Goal: Task Accomplishment & Management: Use online tool/utility

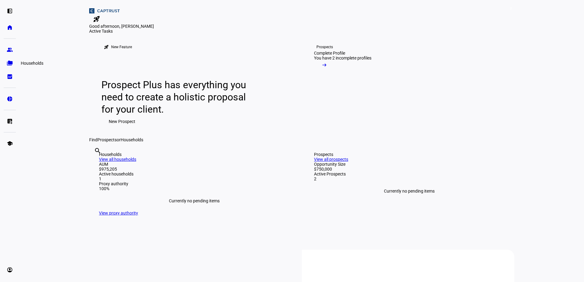
click at [10, 64] on eth-mat-symbol "folder_copy" at bounding box center [10, 63] width 6 height 6
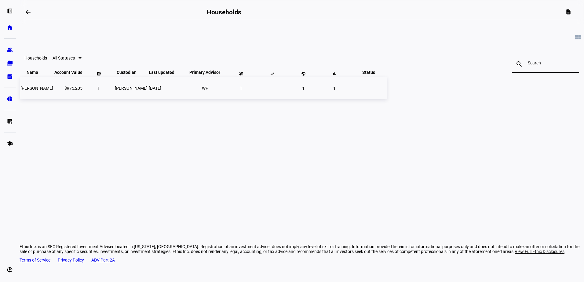
click at [114, 99] on td "1" at bounding box center [98, 88] width 31 height 22
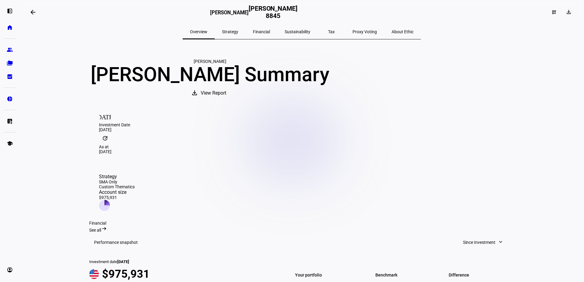
click at [238, 34] on span "Strategy" at bounding box center [230, 32] width 16 height 4
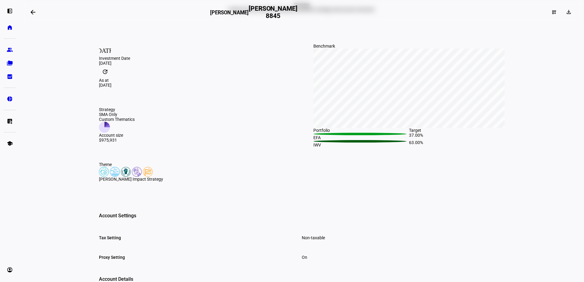
scroll to position [61, 0]
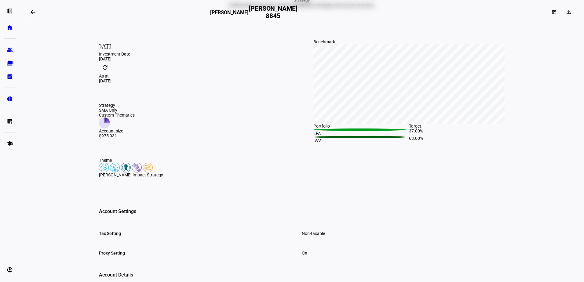
click at [146, 173] on img at bounding box center [148, 168] width 10 height 10
click at [135, 173] on img at bounding box center [137, 168] width 10 height 10
drag, startPoint x: 124, startPoint y: 194, endPoint x: 114, endPoint y: 194, distance: 10.7
click at [124, 173] on img at bounding box center [126, 168] width 10 height 10
click at [111, 173] on img at bounding box center [115, 168] width 10 height 10
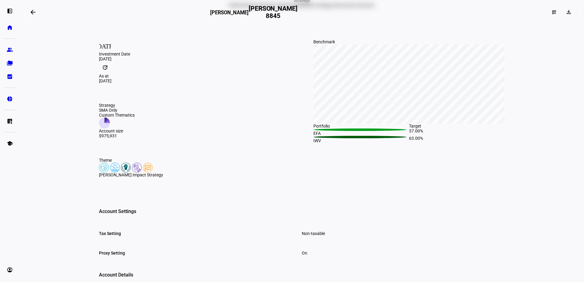
click at [99, 173] on img at bounding box center [104, 168] width 10 height 10
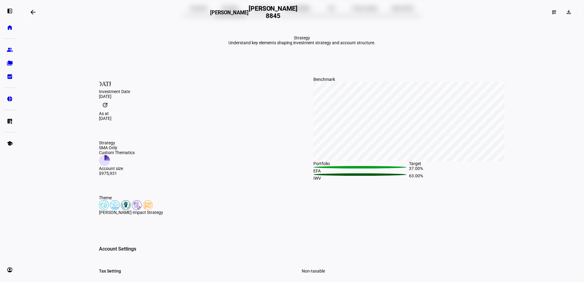
scroll to position [0, 0]
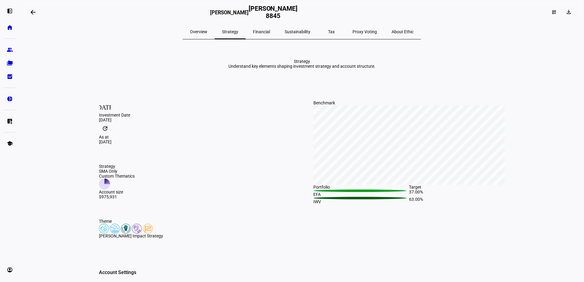
click at [264, 30] on span "Financial" at bounding box center [261, 32] width 17 height 4
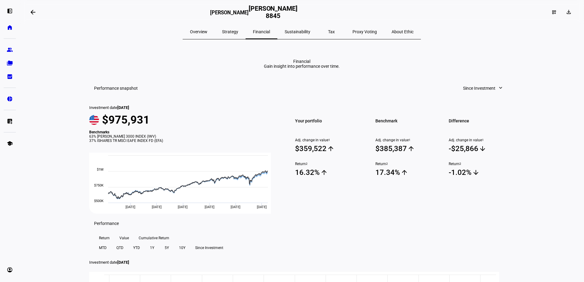
click at [305, 33] on span "Sustainability" at bounding box center [298, 32] width 26 height 4
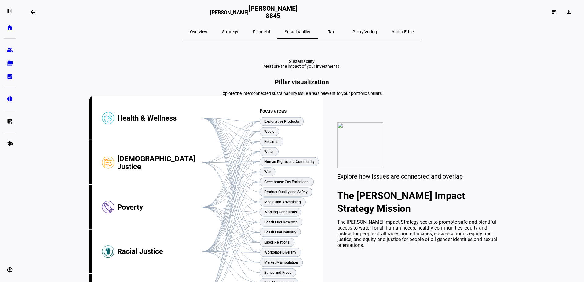
click at [207, 32] on span "Overview" at bounding box center [198, 32] width 17 height 4
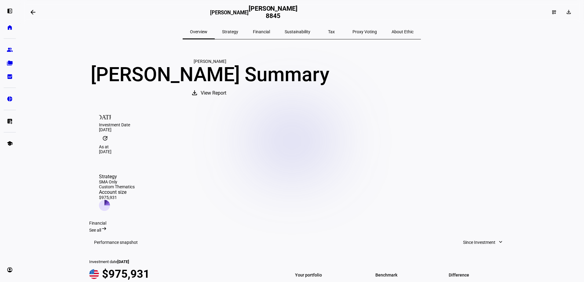
click at [238, 33] on span "Strategy" at bounding box center [230, 32] width 16 height 4
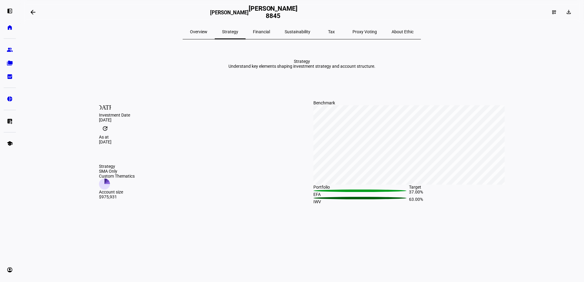
click at [207, 30] on span "Overview" at bounding box center [198, 32] width 17 height 4
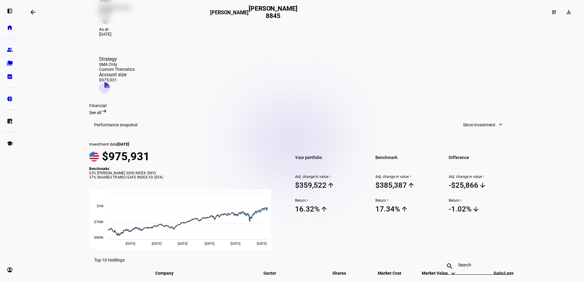
scroll to position [153, 0]
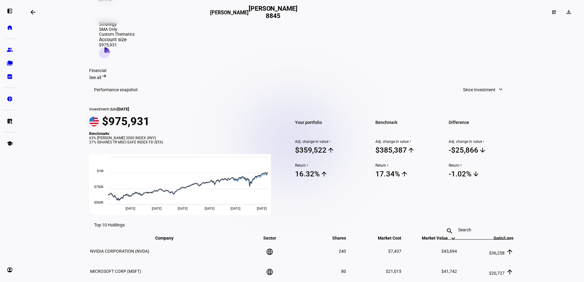
click at [469, 84] on span "Since Investment" at bounding box center [479, 90] width 32 height 12
click at [472, 112] on div "Year to Date" at bounding box center [480, 114] width 51 height 5
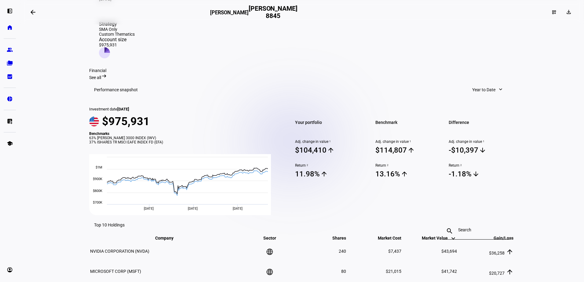
click at [533, 135] on eth-layout-page-content "arrow_backwards Melissa Martin Melissa Martin 8845 dashboard_customize download…" at bounding box center [302, 141] width 564 height 282
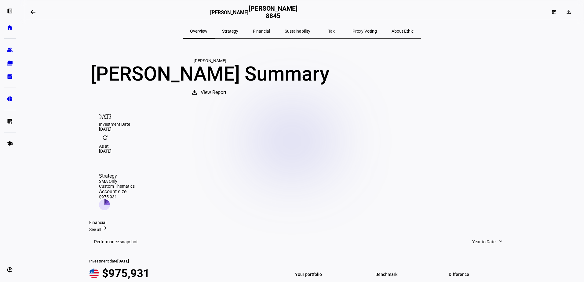
scroll to position [0, 0]
click at [269, 31] on span "Financial" at bounding box center [261, 32] width 17 height 4
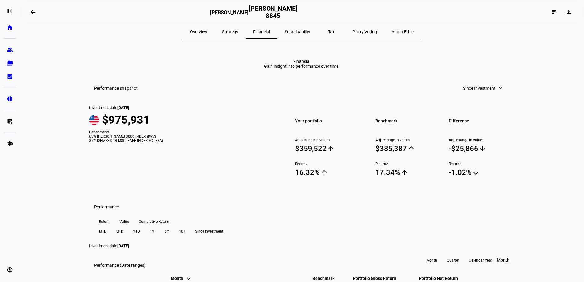
click at [238, 32] on span "Strategy" at bounding box center [230, 32] width 16 height 4
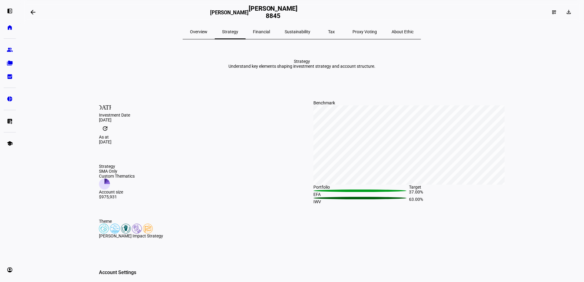
drag, startPoint x: 269, startPoint y: 32, endPoint x: 286, endPoint y: 37, distance: 18.1
click at [270, 32] on span "Financial" at bounding box center [261, 32] width 17 height 4
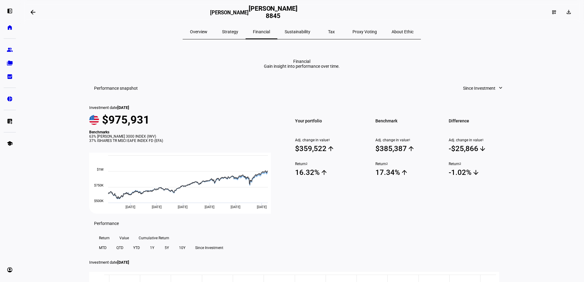
click at [304, 33] on span "Sustainability" at bounding box center [298, 32] width 26 height 4
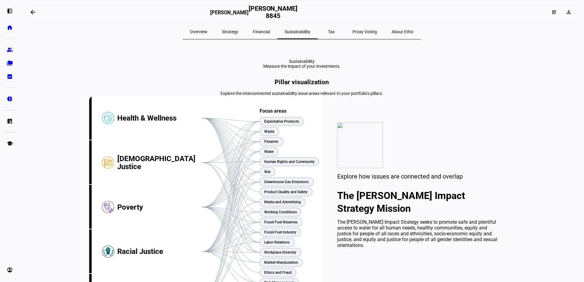
click at [238, 35] on span "Strategy" at bounding box center [230, 31] width 16 height 15
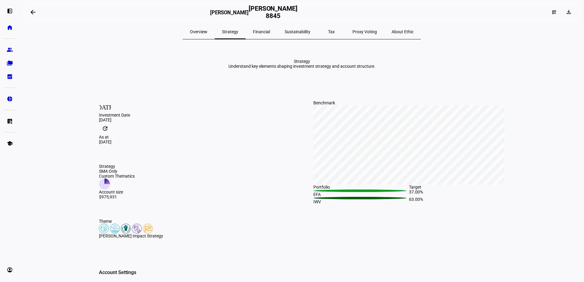
drag, startPoint x: 213, startPoint y: 31, endPoint x: 246, endPoint y: 33, distance: 32.8
click at [207, 31] on span "Overview" at bounding box center [198, 32] width 17 height 4
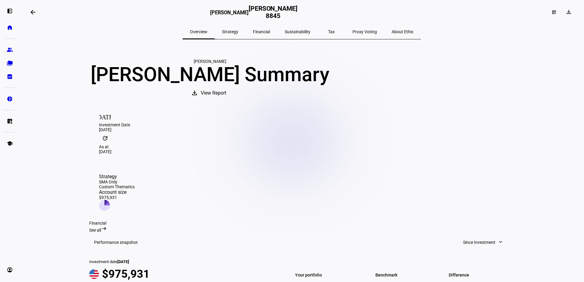
click at [270, 34] on span "Financial" at bounding box center [261, 32] width 17 height 4
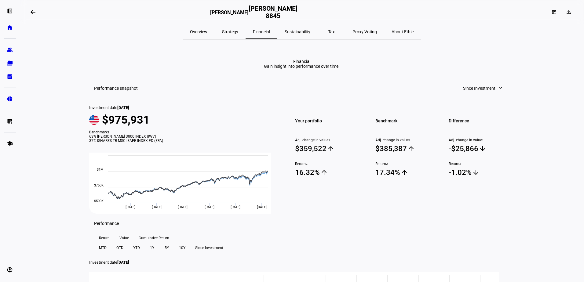
click at [207, 30] on span "Overview" at bounding box center [198, 32] width 17 height 4
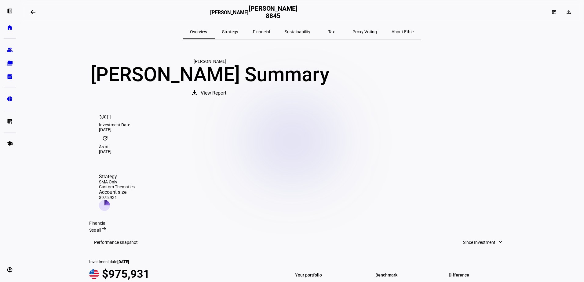
click at [391, 31] on span "About Ethic" at bounding box center [402, 32] width 22 height 4
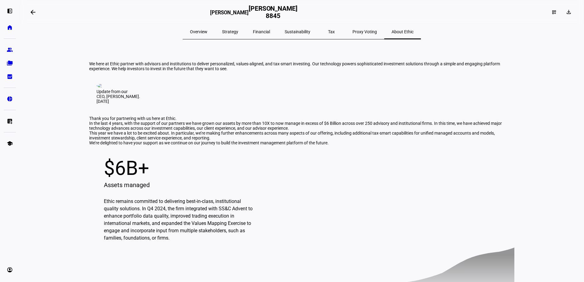
click at [352, 30] on span "Proxy Voting" at bounding box center [364, 32] width 24 height 4
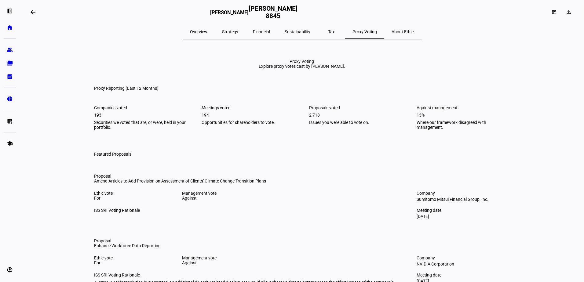
click at [328, 31] on span "Tax" at bounding box center [331, 32] width 7 height 4
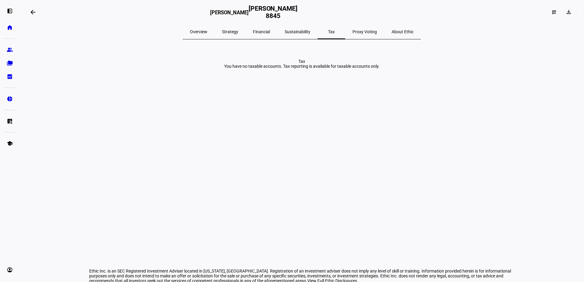
click at [304, 33] on span "Sustainability" at bounding box center [298, 32] width 26 height 4
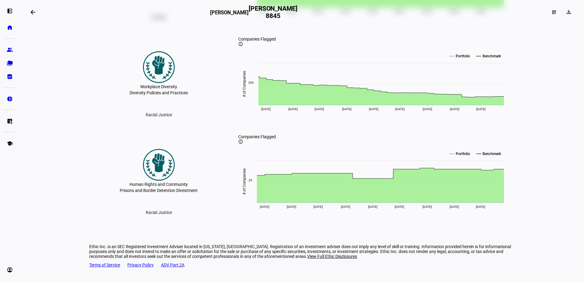
scroll to position [2084, 0]
click at [8, 78] on eth-mat-symbol "bid_landscape" at bounding box center [10, 77] width 6 height 6
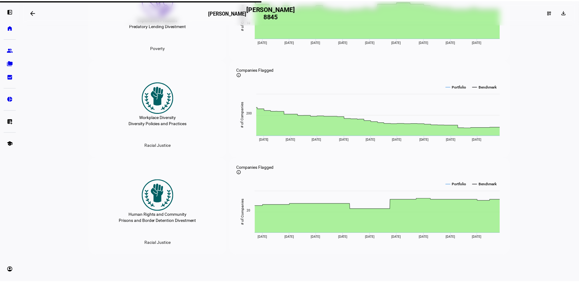
scroll to position [2053, 0]
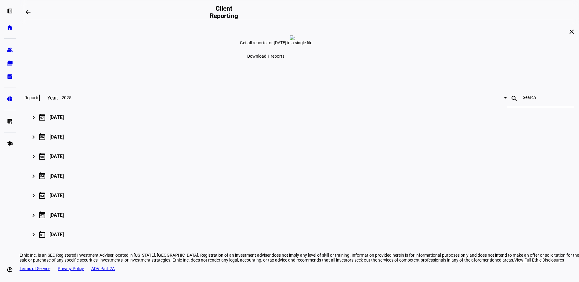
click at [292, 64] on span at bounding box center [266, 56] width 52 height 15
click at [530, 120] on span "Download all (1)" at bounding box center [545, 117] width 31 height 5
click at [37, 121] on mat-icon "keyboard_arrow_right" at bounding box center [33, 117] width 7 height 7
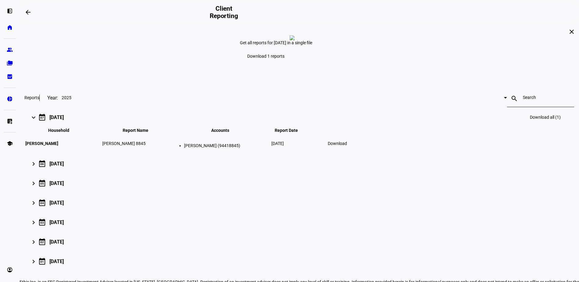
click at [347, 146] on span "Download" at bounding box center [337, 143] width 19 height 5
click at [9, 96] on eth-mat-symbol "pie_chart" at bounding box center [10, 99] width 6 height 6
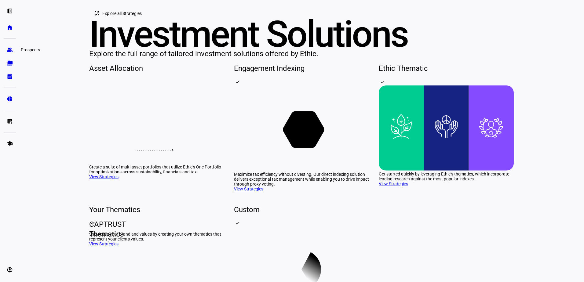
click at [10, 51] on eth-mat-symbol "group" at bounding box center [10, 50] width 6 height 6
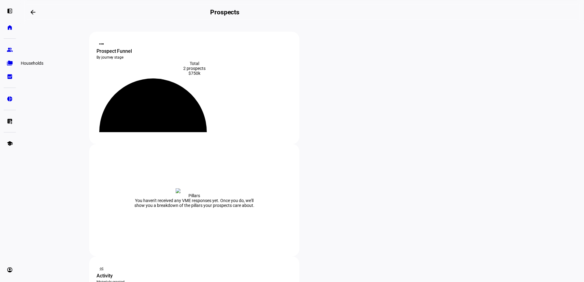
click at [10, 66] on link "folder_copy Households" at bounding box center [10, 63] width 12 height 12
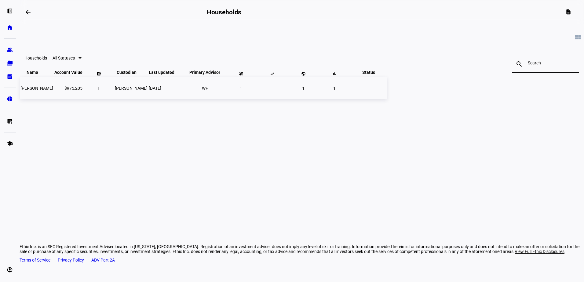
click at [256, 99] on td "1" at bounding box center [241, 88] width 31 height 22
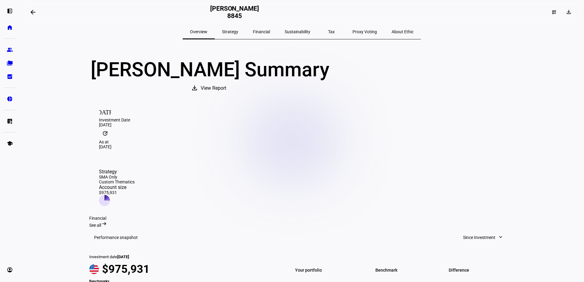
click at [110, 195] on icon at bounding box center [104, 200] width 11 height 11
drag, startPoint x: 494, startPoint y: 141, endPoint x: 502, endPoint y: 160, distance: 20.6
click at [502, 159] on div "Strategy SMA Only Custom Thematics Account size $975,931" at bounding box center [301, 187] width 425 height 57
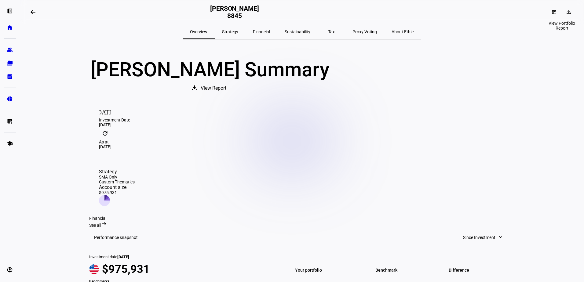
click at [565, 10] on mat-icon "download" at bounding box center [568, 12] width 6 height 6
click at [547, 28] on span "Portfolio Factsheet" at bounding box center [550, 26] width 36 height 5
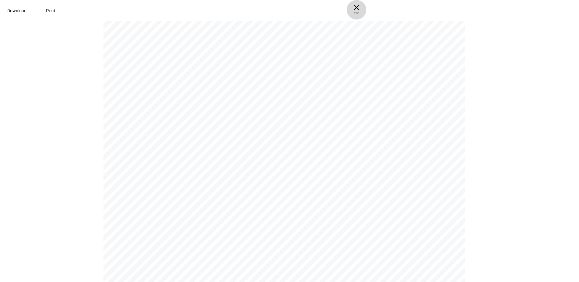
scroll to position [389, 0]
click at [366, 6] on span "× ESC" at bounding box center [357, 10] width 20 height 20
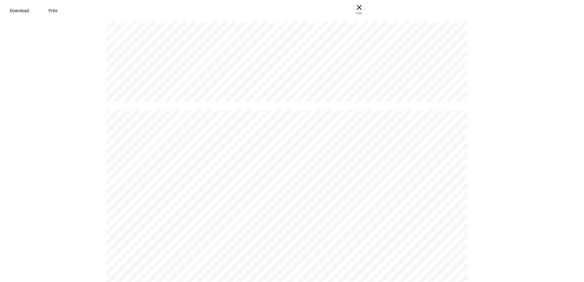
scroll to position [0, 0]
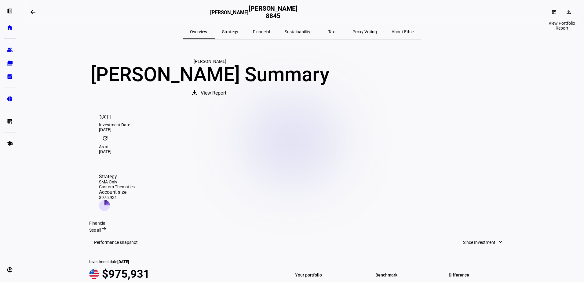
click at [565, 13] on mat-icon "download" at bounding box center [568, 12] width 6 height 6
click at [542, 39] on span "Portfolio Report" at bounding box center [547, 41] width 30 height 5
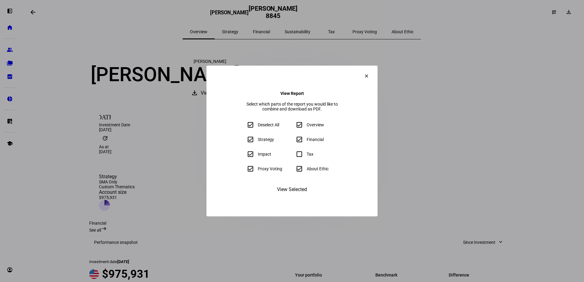
click at [369, 73] on mat-icon "clear" at bounding box center [366, 75] width 5 height 5
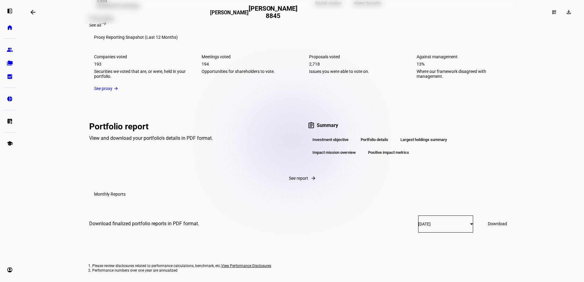
scroll to position [855, 0]
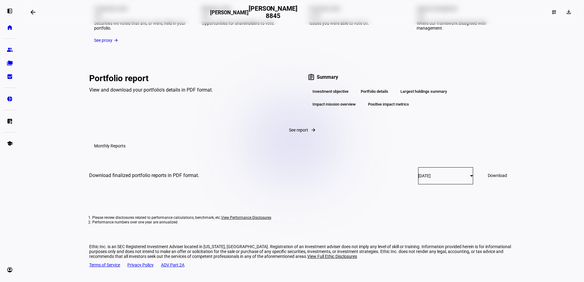
click at [380, 97] on div "Portfolio details" at bounding box center [374, 91] width 37 height 10
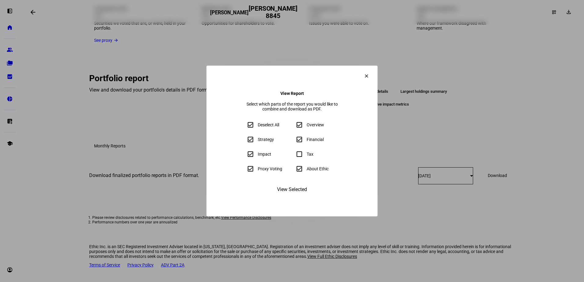
drag, startPoint x: 407, startPoint y: 69, endPoint x: 413, endPoint y: 126, distance: 57.4
click at [369, 73] on mat-icon "clear" at bounding box center [366, 75] width 5 height 5
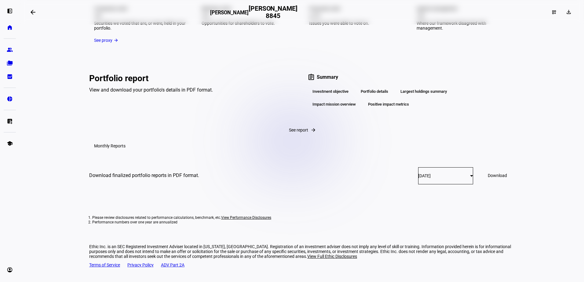
click at [421, 97] on div "Largest holdings summary" at bounding box center [423, 91] width 56 height 10
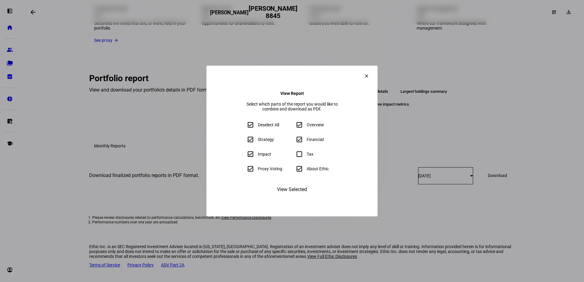
click at [369, 73] on mat-icon "clear" at bounding box center [366, 75] width 5 height 5
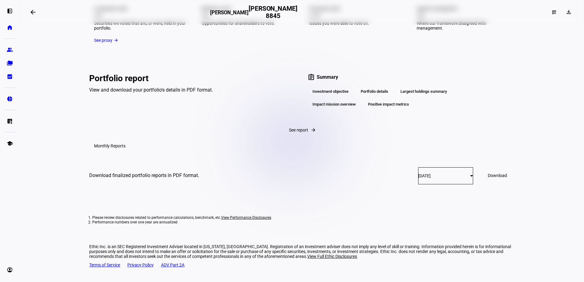
click at [385, 110] on div "Positive impact metrics" at bounding box center [388, 104] width 51 height 10
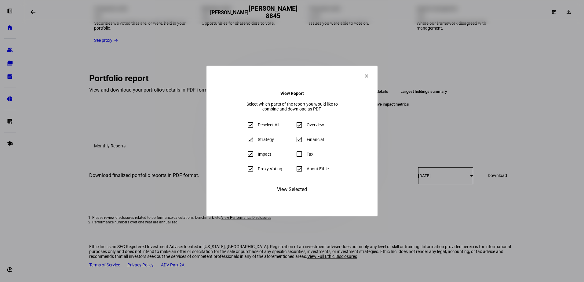
click at [372, 70] on button "clear" at bounding box center [366, 76] width 12 height 12
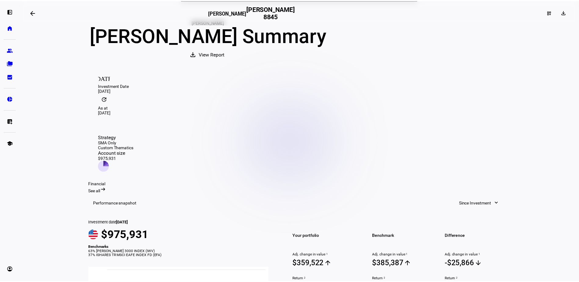
scroll to position [0, 0]
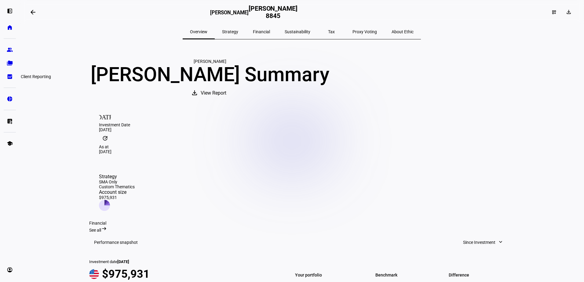
click at [13, 76] on link "bid_landscape Client Reporting" at bounding box center [10, 77] width 12 height 12
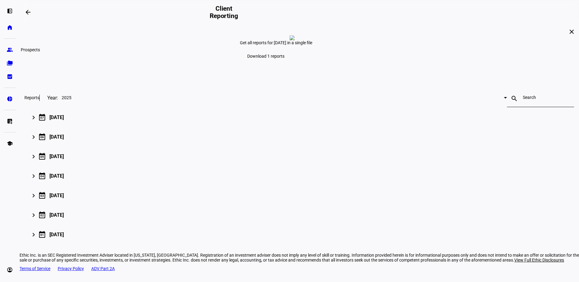
click at [9, 54] on link "group Prospects" at bounding box center [10, 50] width 12 height 12
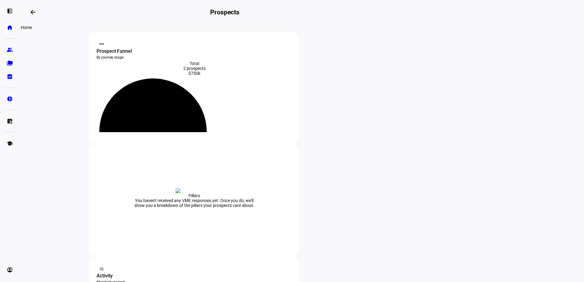
click at [12, 27] on eth-mat-symbol "home" at bounding box center [10, 27] width 6 height 6
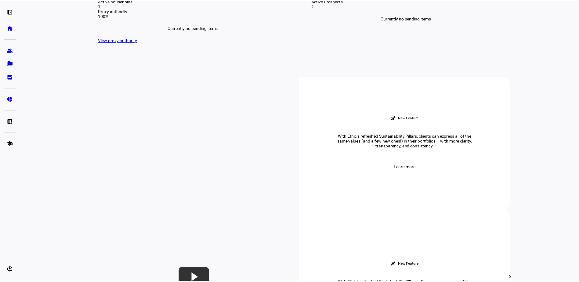
scroll to position [183, 0]
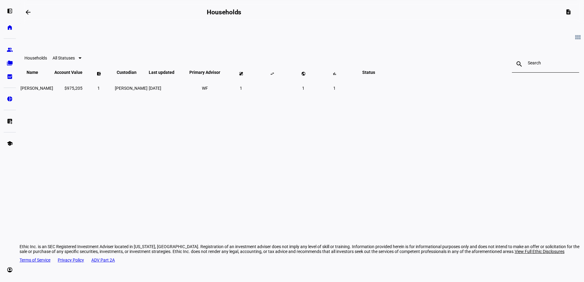
click at [82, 59] on div at bounding box center [79, 58] width 3 height 2
click at [197, 65] on div at bounding box center [292, 141] width 584 height 282
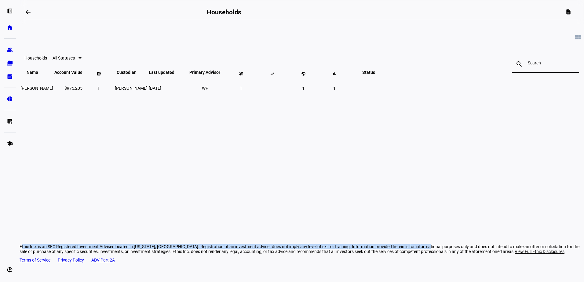
drag, startPoint x: 16, startPoint y: 260, endPoint x: 9, endPoint y: 271, distance: 13.1
click at [9, 271] on div "left_panel_open home Home Advisors group Prospects folder_copy Households bid_l…" at bounding box center [292, 141] width 584 height 282
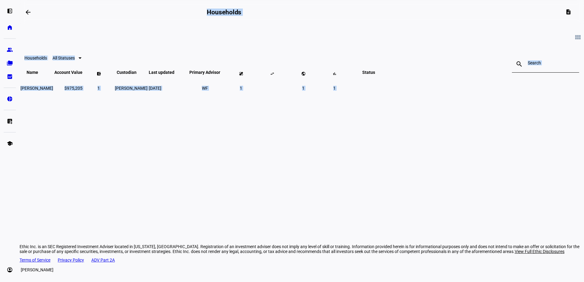
click at [9, 270] on eth-mat-symbol "account_circle" at bounding box center [10, 270] width 6 height 6
drag, startPoint x: 39, startPoint y: 253, endPoint x: 112, endPoint y: 243, distance: 73.6
click at [30, 253] on span "My Team" at bounding box center [21, 254] width 17 height 6
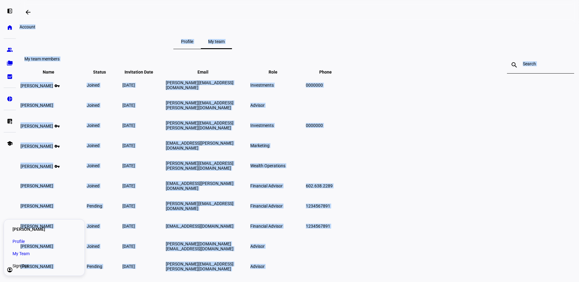
click at [537, 153] on plt-team-panel "My team members search close Name keyboard_arrow_down keyboard_arrow_up Status …" at bounding box center [300, 188] width 560 height 278
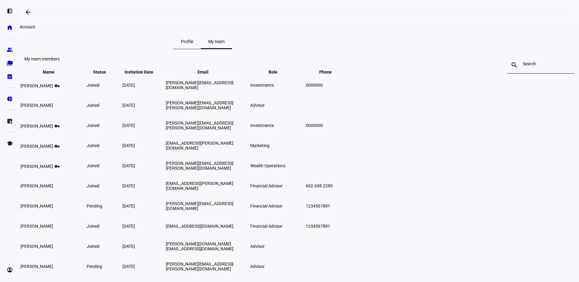
click at [193, 44] on span "Profile" at bounding box center [187, 41] width 12 height 4
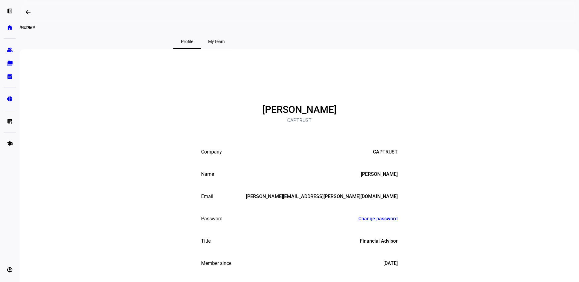
click at [11, 27] on eth-mat-symbol "home" at bounding box center [10, 27] width 6 height 6
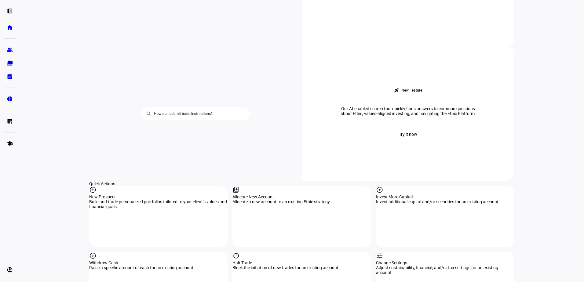
scroll to position [519, 0]
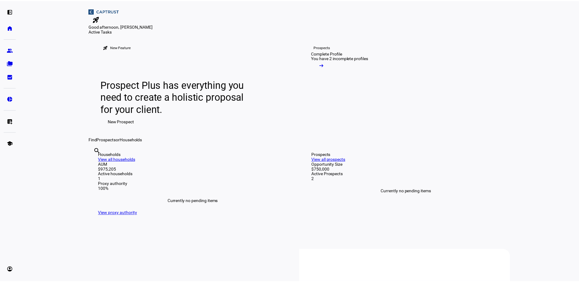
scroll to position [519, 0]
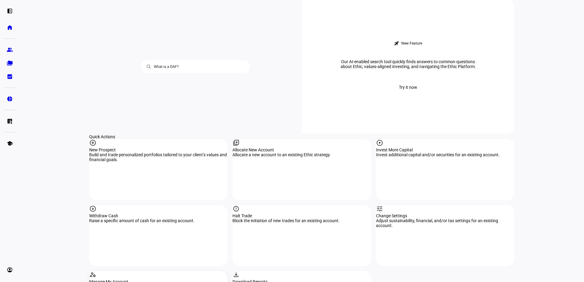
click at [133, 282] on div "Manage your account settings and information." at bounding box center [158, 286] width 138 height 5
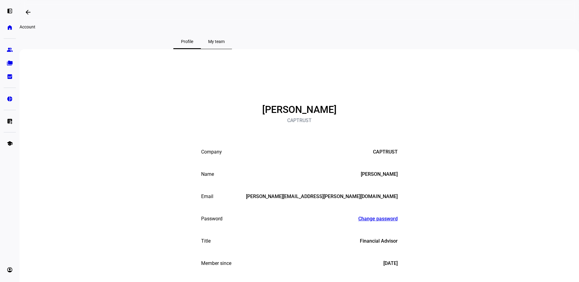
click at [225, 44] on span "My team" at bounding box center [216, 41] width 16 height 4
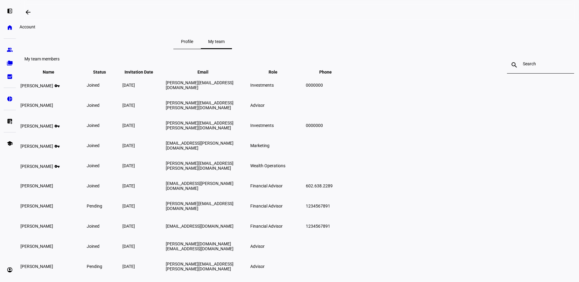
click at [193, 44] on span "Profile" at bounding box center [187, 41] width 12 height 4
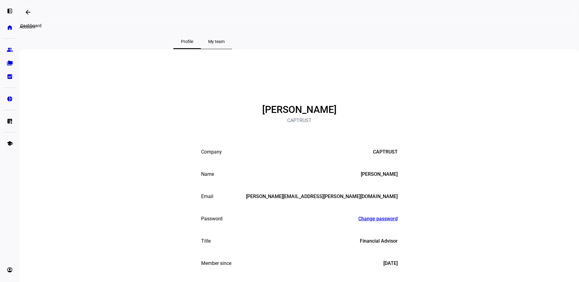
click at [30, 11] on mat-icon "arrow_backwards" at bounding box center [27, 12] width 7 height 7
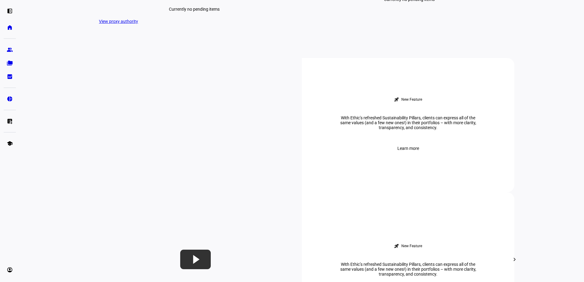
scroll to position [214, 0]
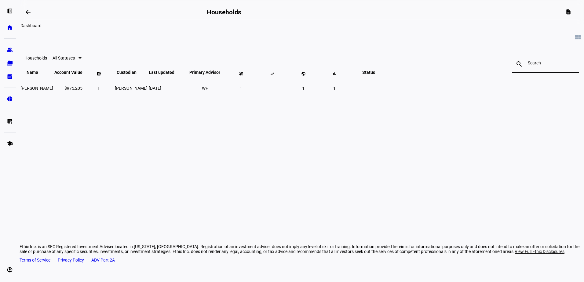
click at [31, 14] on mat-icon "arrow_backwards" at bounding box center [27, 12] width 7 height 7
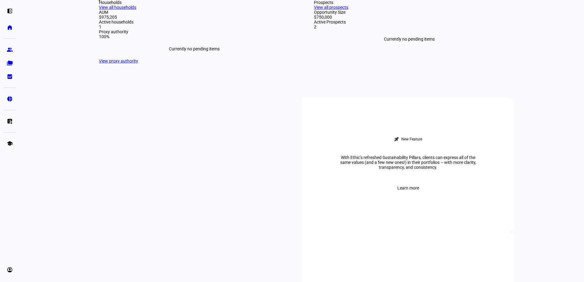
scroll to position [153, 0]
click at [114, 4] on div "Households" at bounding box center [194, 1] width 191 height 5
click at [136, 9] on link "View all households" at bounding box center [117, 6] width 37 height 5
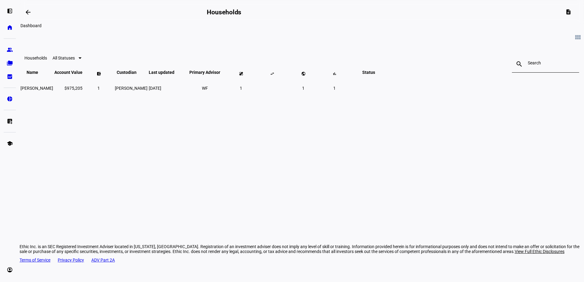
click at [31, 12] on mat-icon "arrow_backwards" at bounding box center [27, 12] width 7 height 7
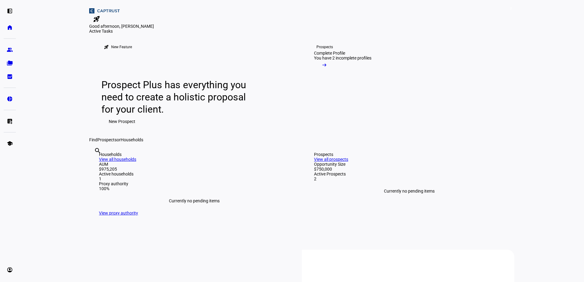
click at [508, 9] on span "2" at bounding box center [510, 8] width 5 height 5
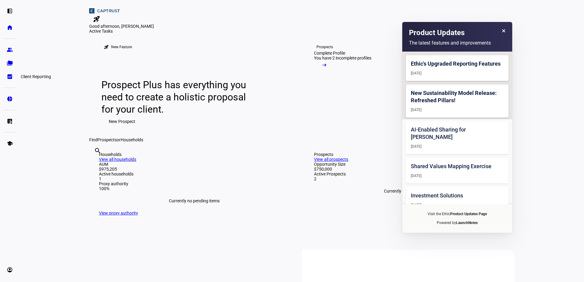
click at [8, 76] on eth-mat-symbol "bid_landscape" at bounding box center [10, 77] width 6 height 6
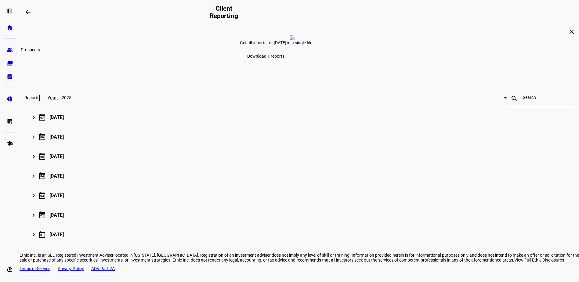
click at [6, 53] on link "group Prospects" at bounding box center [10, 50] width 12 height 12
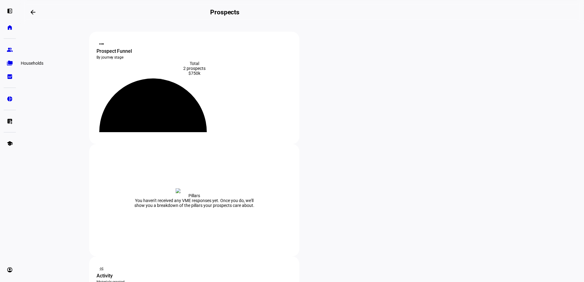
click at [10, 66] on eth-mat-symbol "folder_copy" at bounding box center [10, 63] width 6 height 6
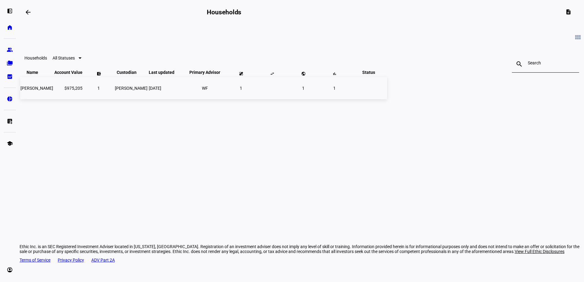
click at [83, 99] on td "$975,205" at bounding box center [68, 88] width 29 height 22
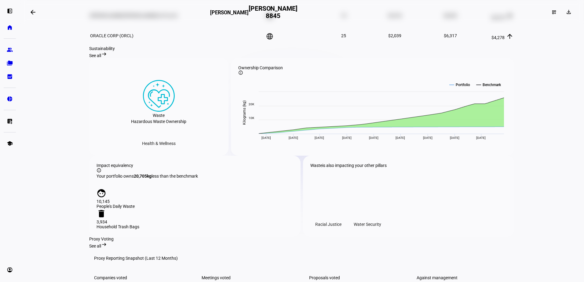
scroll to position [559, 0]
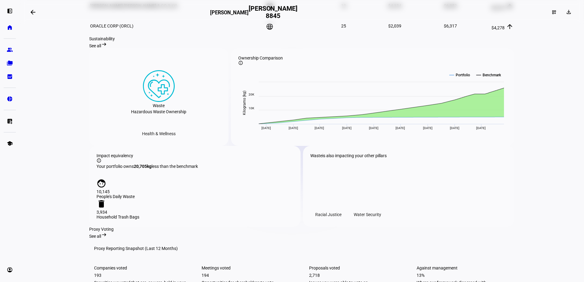
click at [101, 48] on span "See all" at bounding box center [95, 45] width 12 height 5
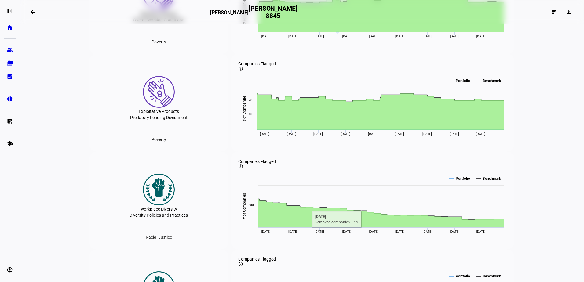
scroll to position [1656, 0]
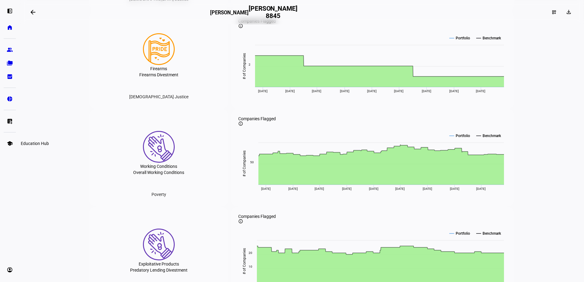
click at [12, 144] on eth-mat-symbol "school" at bounding box center [10, 143] width 6 height 6
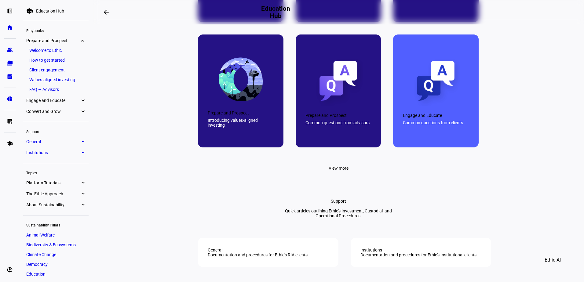
scroll to position [366, 0]
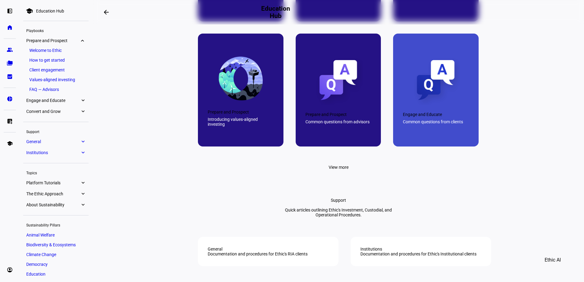
click at [442, 124] on div "Common questions from clients" at bounding box center [436, 121] width 66 height 5
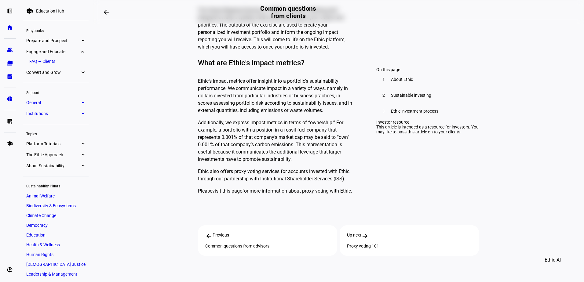
scroll to position [1138, 0]
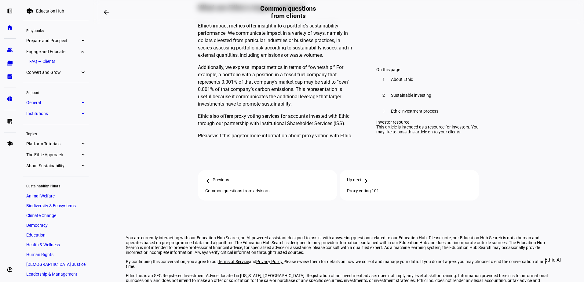
drag, startPoint x: 285, startPoint y: 159, endPoint x: 289, endPoint y: 163, distance: 5.7
click at [285, 188] on div "Common questions from advisors" at bounding box center [267, 190] width 125 height 5
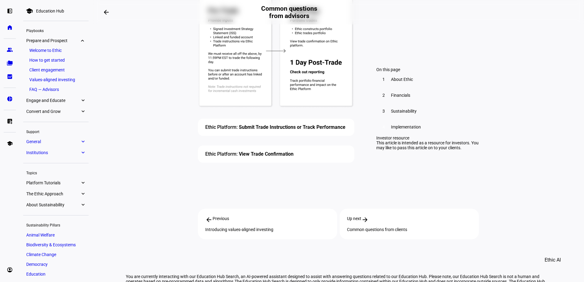
scroll to position [2106, 0]
drag, startPoint x: 51, startPoint y: 99, endPoint x: 55, endPoint y: 100, distance: 4.1
click at [51, 99] on span "Engage and Educate" at bounding box center [53, 100] width 54 height 5
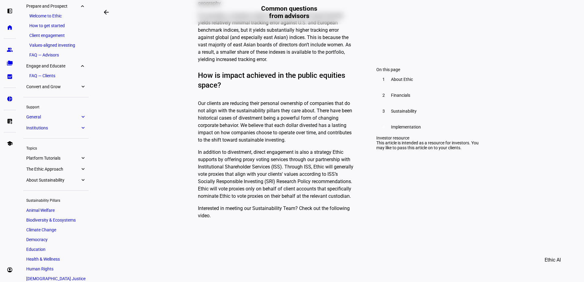
scroll to position [0, 0]
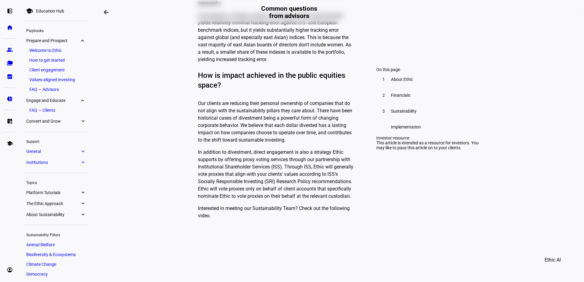
click at [61, 194] on span "Platform Tutorials" at bounding box center [53, 192] width 54 height 5
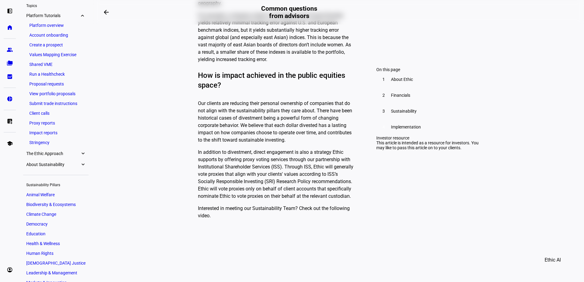
scroll to position [185, 0]
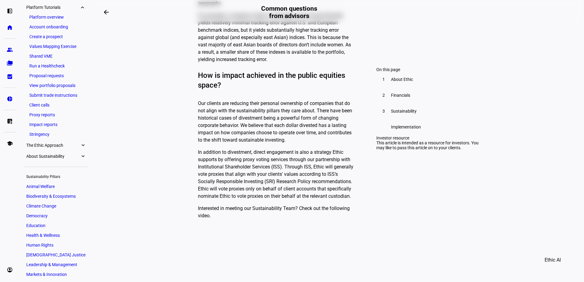
click at [59, 67] on link "Run a Healthcheck" at bounding box center [55, 66] width 59 height 9
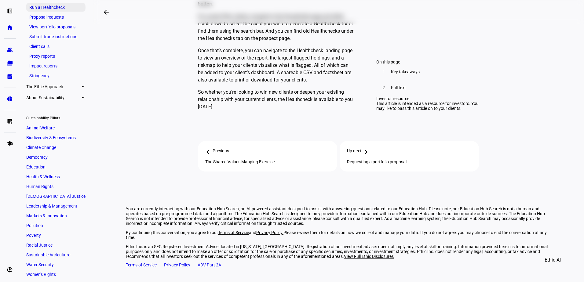
scroll to position [127, 0]
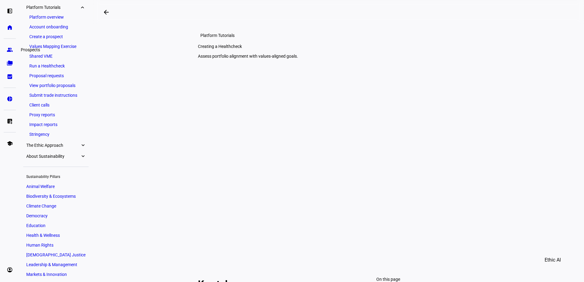
click at [9, 51] on eth-mat-symbol "group" at bounding box center [10, 50] width 6 height 6
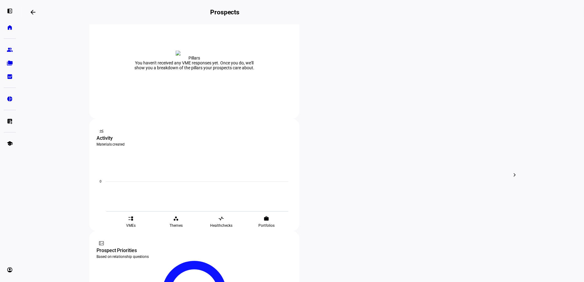
scroll to position [180, 0]
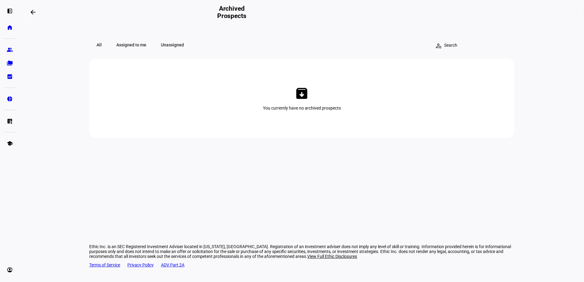
click at [160, 49] on span "Unassigned" at bounding box center [173, 45] width 38 height 12
click at [136, 47] on span "Assigned to me" at bounding box center [131, 45] width 45 height 12
click at [97, 46] on span "All" at bounding box center [99, 45] width 20 height 12
click at [33, 13] on mat-icon "arrow_backwards" at bounding box center [32, 12] width 7 height 7
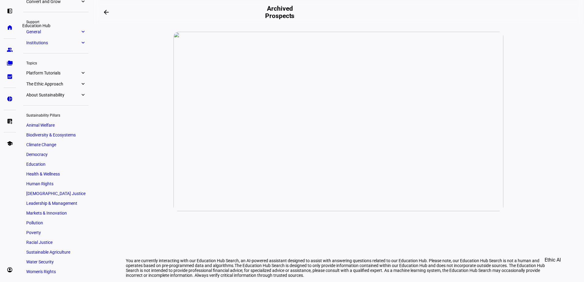
scroll to position [55, 0]
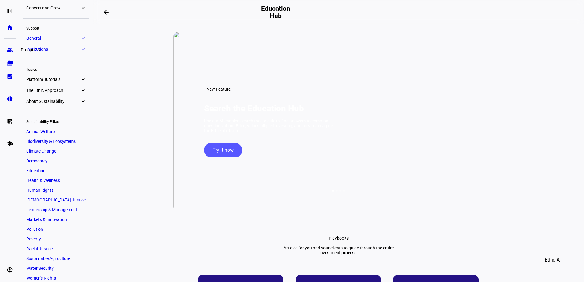
click at [6, 48] on link "group Prospects" at bounding box center [10, 50] width 12 height 12
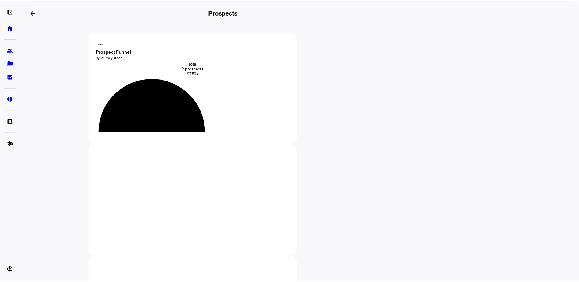
scroll to position [53, 0]
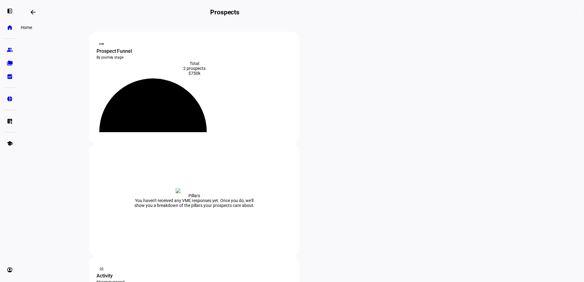
click at [8, 31] on link "home Home" at bounding box center [10, 27] width 12 height 12
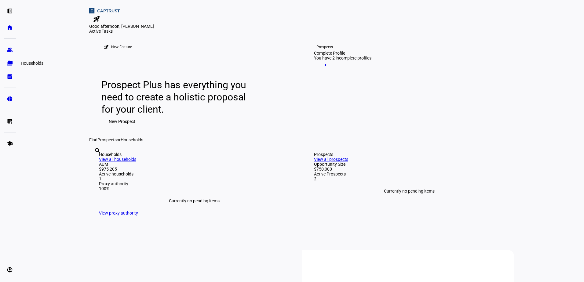
click at [10, 61] on eth-mat-symbol "folder_copy" at bounding box center [10, 63] width 6 height 6
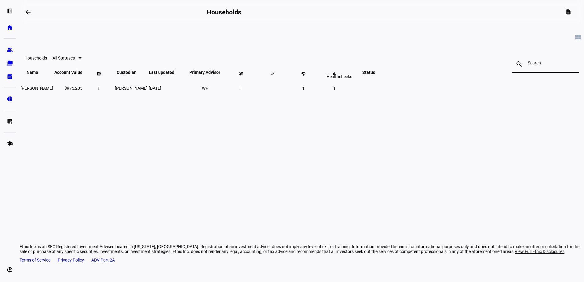
click at [337, 80] on div "Healthchecks" at bounding box center [339, 76] width 31 height 7
click at [256, 96] on td "1" at bounding box center [241, 88] width 31 height 22
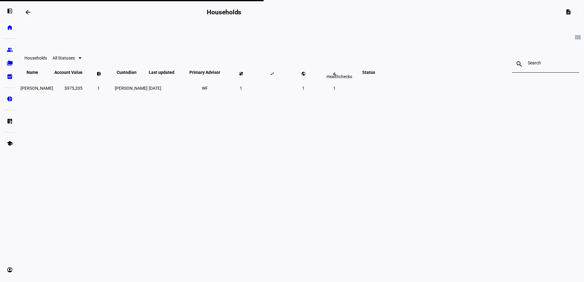
click at [248, 81] on span at bounding box center [241, 73] width 15 height 15
click at [242, 91] on span "1" at bounding box center [241, 88] width 2 height 5
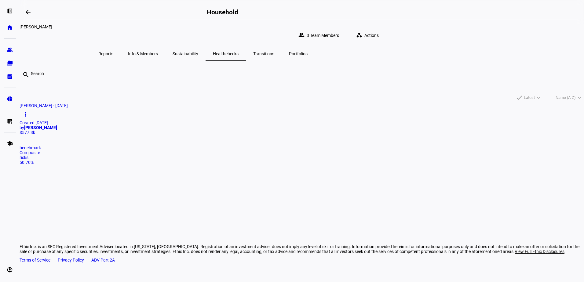
click at [113, 55] on span "Reports" at bounding box center [105, 53] width 15 height 15
click at [158, 52] on span "Info & Members" at bounding box center [143, 54] width 30 height 4
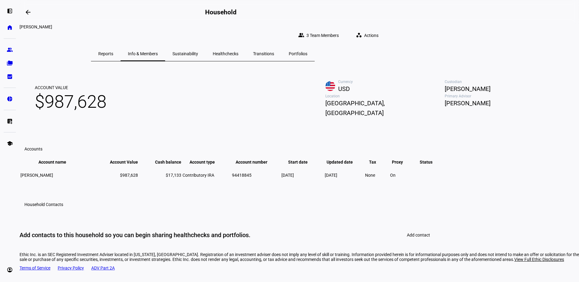
click at [113, 53] on span "Reports" at bounding box center [105, 53] width 15 height 15
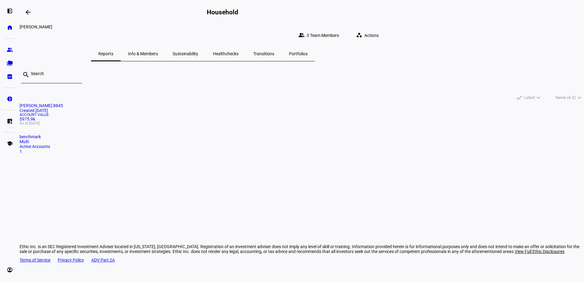
click at [158, 52] on span "Info & Members" at bounding box center [143, 54] width 30 height 4
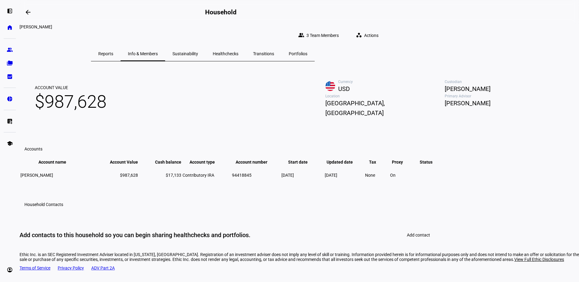
click at [198, 52] on span "Sustainability" at bounding box center [186, 54] width 26 height 4
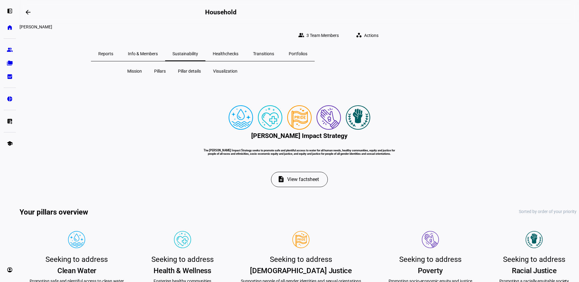
click at [274, 52] on span "Transitions" at bounding box center [263, 54] width 21 height 4
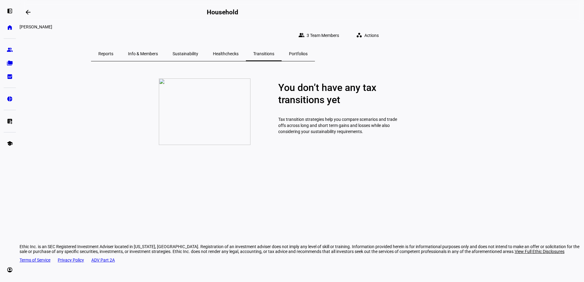
click at [307, 52] on span "Portfolios" at bounding box center [298, 54] width 19 height 4
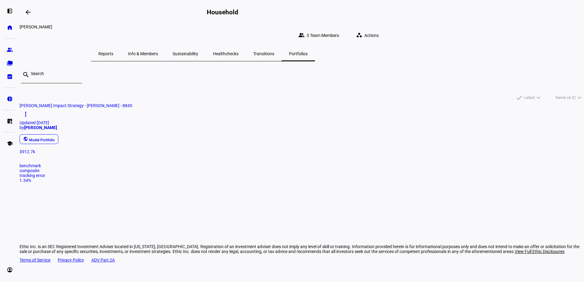
click at [183, 154] on div "$912.7k" at bounding box center [302, 151] width 564 height 5
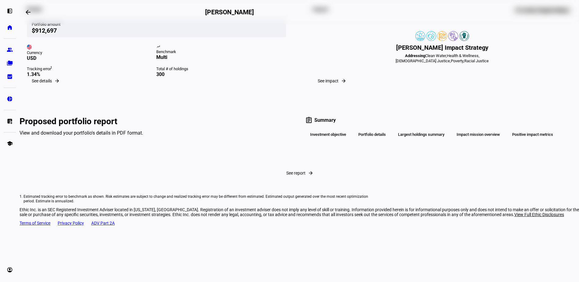
scroll to position [2, 0]
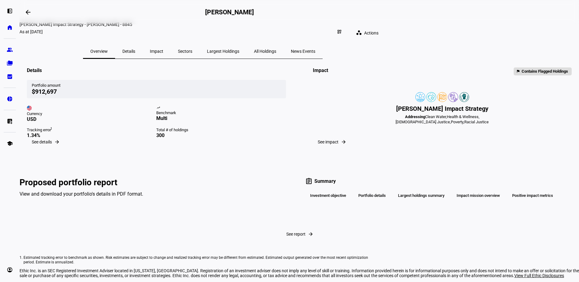
click at [64, 149] on span at bounding box center [45, 142] width 37 height 15
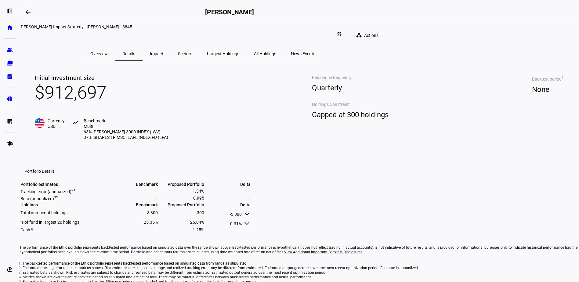
drag, startPoint x: 259, startPoint y: 46, endPoint x: 262, endPoint y: 48, distance: 3.5
click at [163, 46] on span "Impact" at bounding box center [156, 53] width 13 height 15
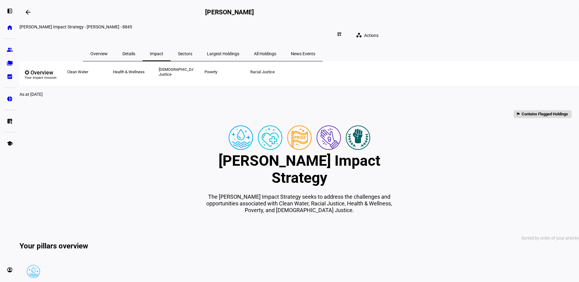
click at [192, 52] on span "Sectors" at bounding box center [185, 54] width 14 height 4
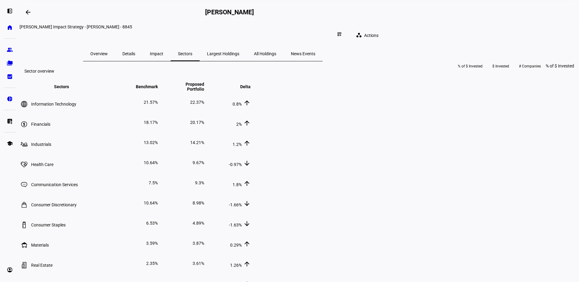
click at [239, 52] on span "Largest Holdings" at bounding box center [223, 54] width 32 height 4
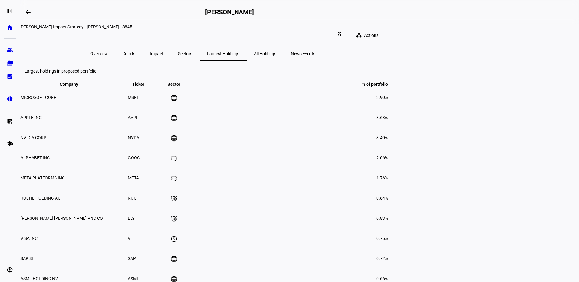
click at [276, 46] on span "All Holdings" at bounding box center [265, 53] width 22 height 15
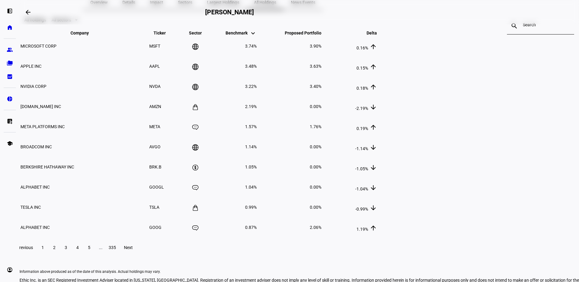
scroll to position [116, 0]
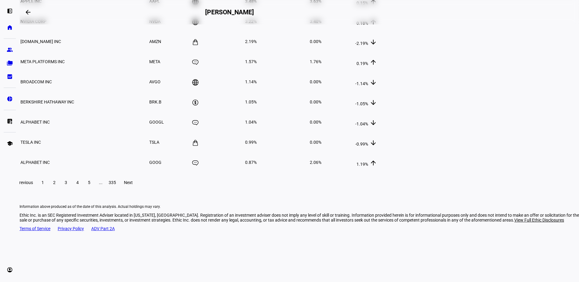
click at [116, 185] on span "335" at bounding box center [112, 182] width 7 height 5
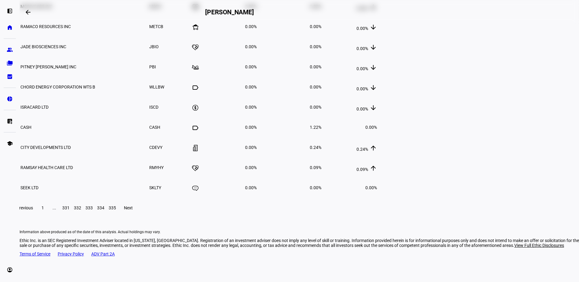
scroll to position [92, 0]
click at [81, 210] on span "332" at bounding box center [77, 207] width 7 height 5
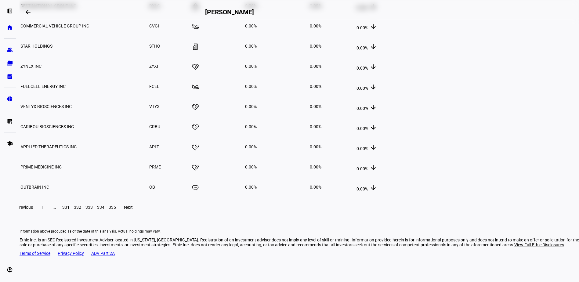
click at [44, 210] on span "1" at bounding box center [43, 207] width 2 height 5
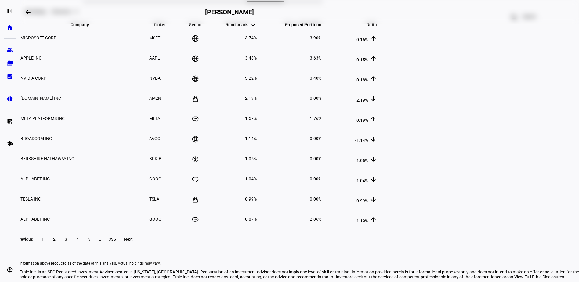
scroll to position [0, 0]
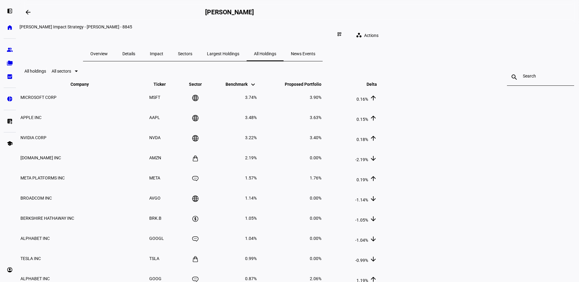
click at [71, 74] on div "All sectors" at bounding box center [62, 71] width 20 height 5
click at [176, 88] on div at bounding box center [289, 141] width 579 height 282
click at [315, 52] on span "News Events" at bounding box center [303, 54] width 24 height 4
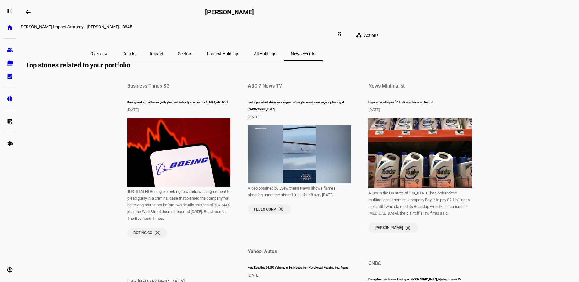
click at [108, 52] on span "Overview" at bounding box center [98, 53] width 17 height 15
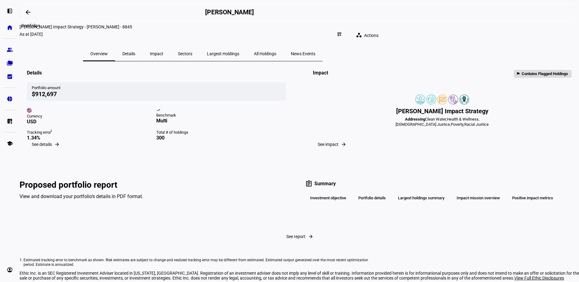
click at [29, 15] on mat-icon "arrow_backwards" at bounding box center [27, 12] width 7 height 7
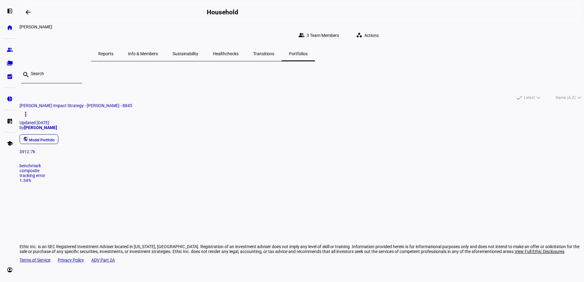
click at [238, 52] on span "Healthchecks" at bounding box center [226, 54] width 26 height 4
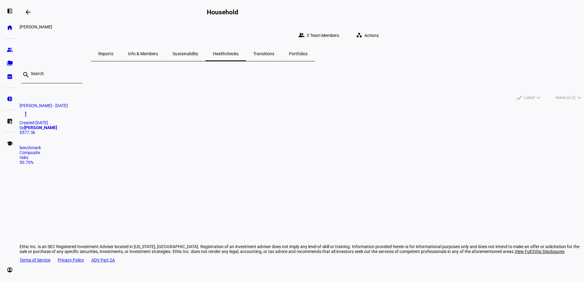
click at [379, 29] on span "Actions" at bounding box center [371, 35] width 14 height 12
click at [463, 88] on span "Change Settings" at bounding box center [453, 90] width 31 height 5
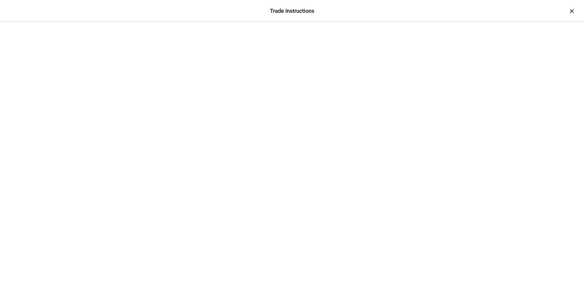
click at [475, 22] on div at bounding box center [292, 37] width 366 height 31
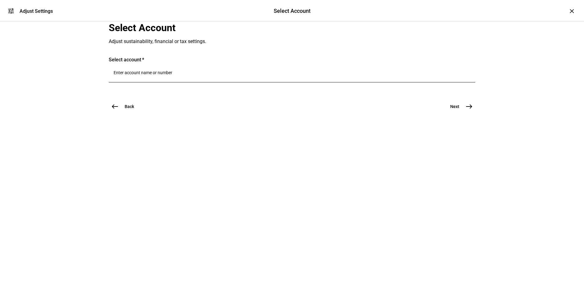
click at [114, 110] on mat-icon "west" at bounding box center [114, 106] width 7 height 7
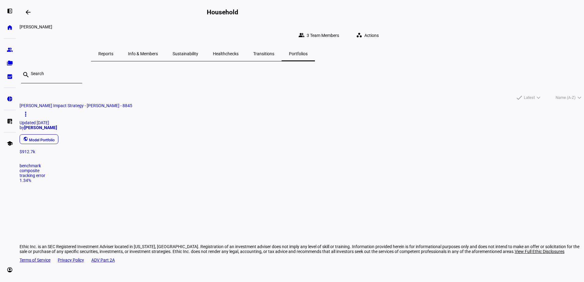
click at [362, 32] on mat-icon "workspaces" at bounding box center [359, 35] width 6 height 6
click at [456, 48] on span "Create Healthcheck" at bounding box center [456, 46] width 37 height 5
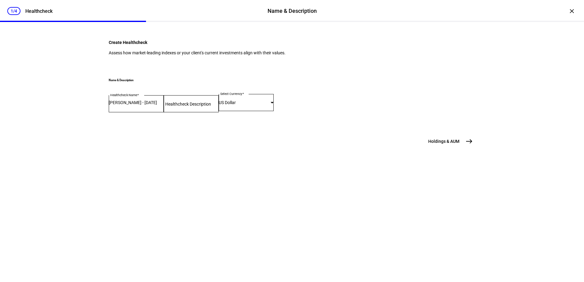
scroll to position [21, 0]
click at [219, 112] on div at bounding box center [191, 103] width 55 height 17
type input "Post Meeting"
click at [463, 147] on span "east" at bounding box center [469, 141] width 12 height 12
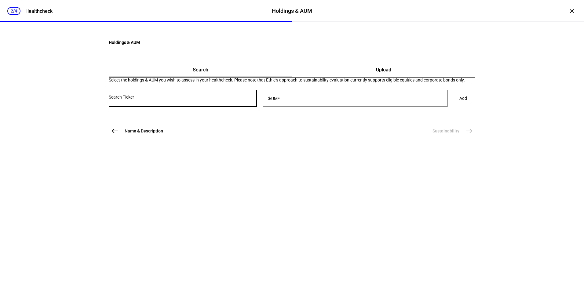
click at [191, 100] on input "Number" at bounding box center [183, 97] width 148 height 5
click at [235, 100] on input "Number" at bounding box center [183, 97] width 148 height 5
click at [181, 100] on input "Number" at bounding box center [183, 97] width 148 height 5
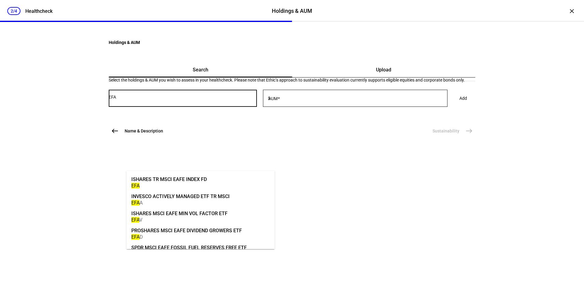
type input "EFA"
click at [221, 179] on mat-option "ISHARES TR MSCI EAFE INDEX FD EFA" at bounding box center [200, 181] width 148 height 17
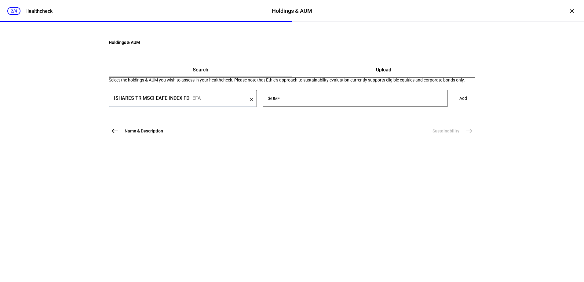
click at [314, 100] on input "AUM" at bounding box center [359, 97] width 176 height 5
click at [254, 103] on mat-icon "clear" at bounding box center [251, 99] width 5 height 5
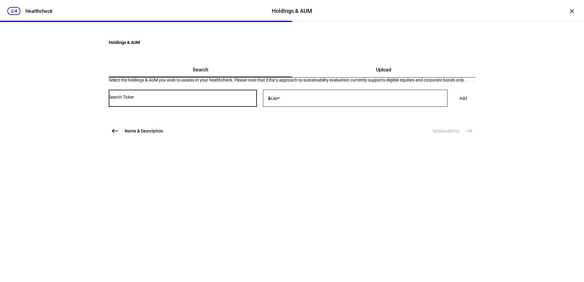
click at [177, 100] on input "Number" at bounding box center [183, 97] width 148 height 5
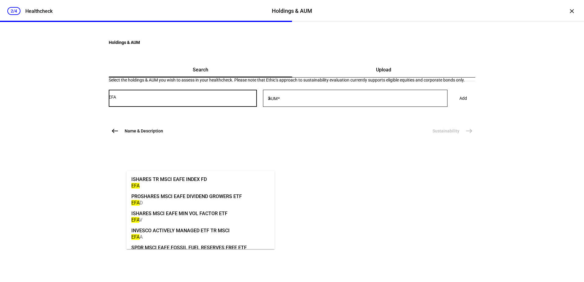
type input "EFA"
drag, startPoint x: 188, startPoint y: 184, endPoint x: 329, endPoint y: 182, distance: 140.8
click at [190, 184] on div "EFA" at bounding box center [168, 186] width 75 height 6
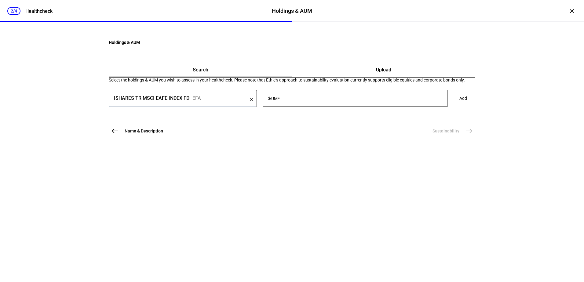
click at [318, 107] on div at bounding box center [359, 98] width 176 height 17
type input "361,095"
drag, startPoint x: 429, startPoint y: 163, endPoint x: 432, endPoint y: 164, distance: 3.5
click at [428, 113] on div "ISHARES TR MSCI EAFE INDEX FD EFA clear AUM $ 361,095 Add" at bounding box center [292, 101] width 366 height 23
click at [452, 104] on span at bounding box center [463, 98] width 22 height 12
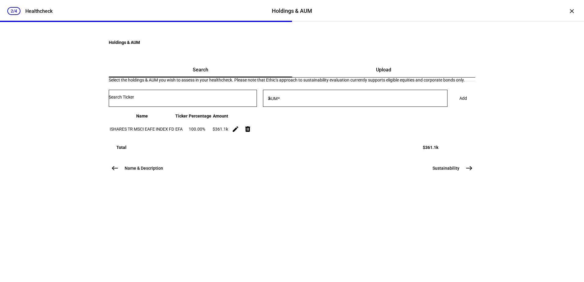
click at [163, 100] on input "Number" at bounding box center [183, 97] width 148 height 5
type input "IWV"
click at [168, 180] on div "[PERSON_NAME] 3000 INDEX" at bounding box center [163, 179] width 64 height 7
click at [329, 100] on input "AUM" at bounding box center [359, 97] width 176 height 5
type input "614,837"
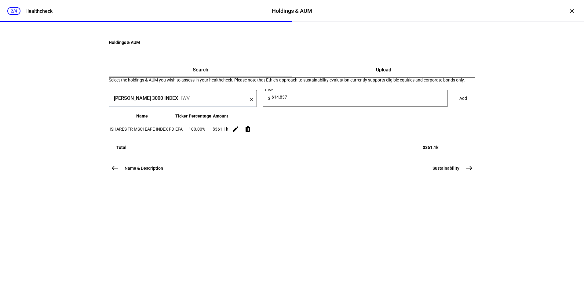
click at [459, 104] on span "Add" at bounding box center [463, 98] width 8 height 12
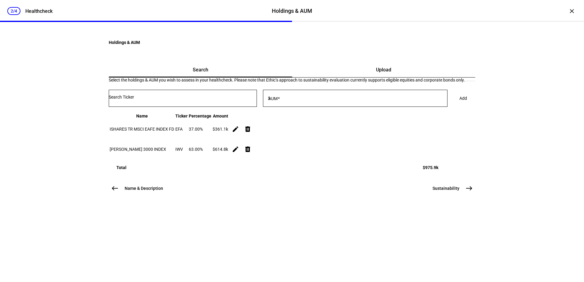
scroll to position [34, 0]
drag, startPoint x: 469, startPoint y: 255, endPoint x: 474, endPoint y: 252, distance: 5.8
click at [469, 192] on mat-icon "east" at bounding box center [468, 188] width 7 height 7
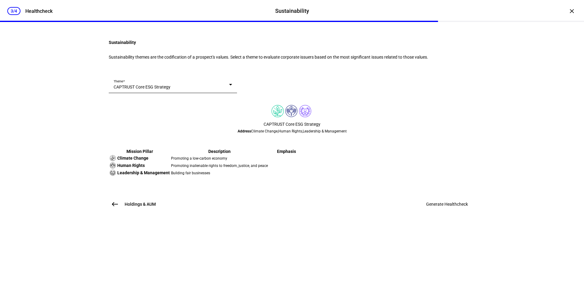
scroll to position [64, 0]
click at [199, 92] on div "Theme CAPTRUST Core ESG Strategy" at bounding box center [173, 84] width 118 height 17
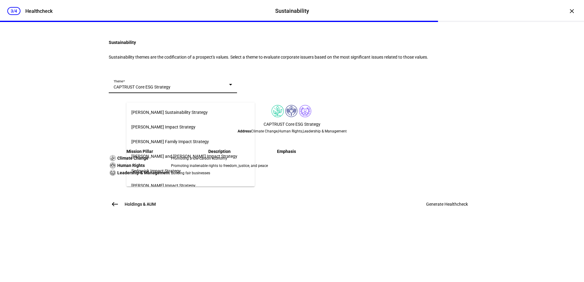
scroll to position [336, 0]
click at [195, 156] on span "[PERSON_NAME] Impact Strategy" at bounding box center [163, 157] width 64 height 5
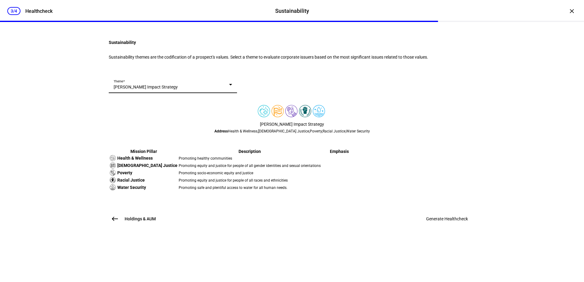
scroll to position [104, 0]
click at [438, 221] on span "Generate Healthcheck" at bounding box center [447, 218] width 42 height 5
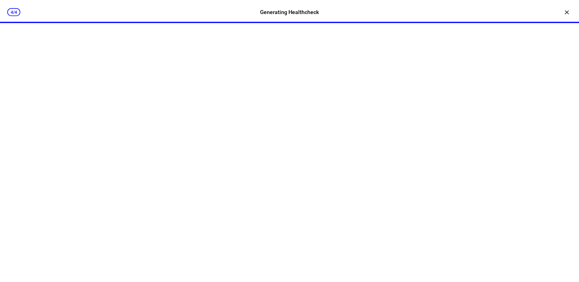
scroll to position [0, 0]
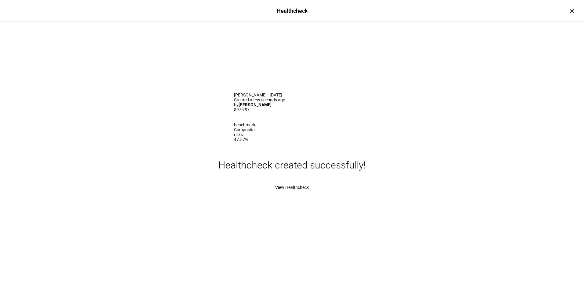
click at [304, 190] on span "View Healthcheck" at bounding box center [292, 187] width 34 height 5
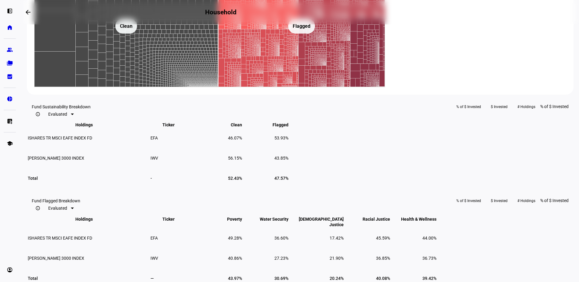
scroll to position [397, 0]
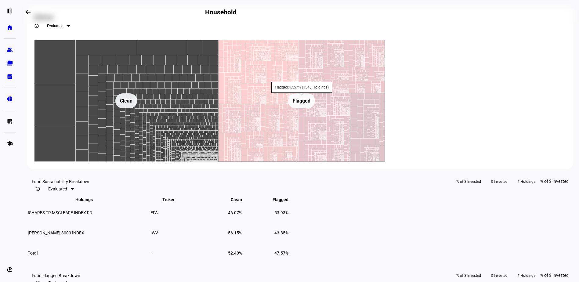
click at [385, 162] on rect at bounding box center [301, 101] width 167 height 122
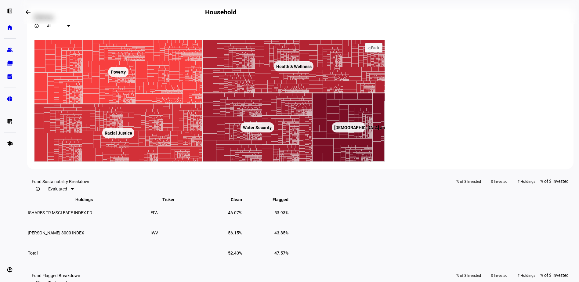
scroll to position [397, 0]
